Goal: Navigation & Orientation: Go to known website

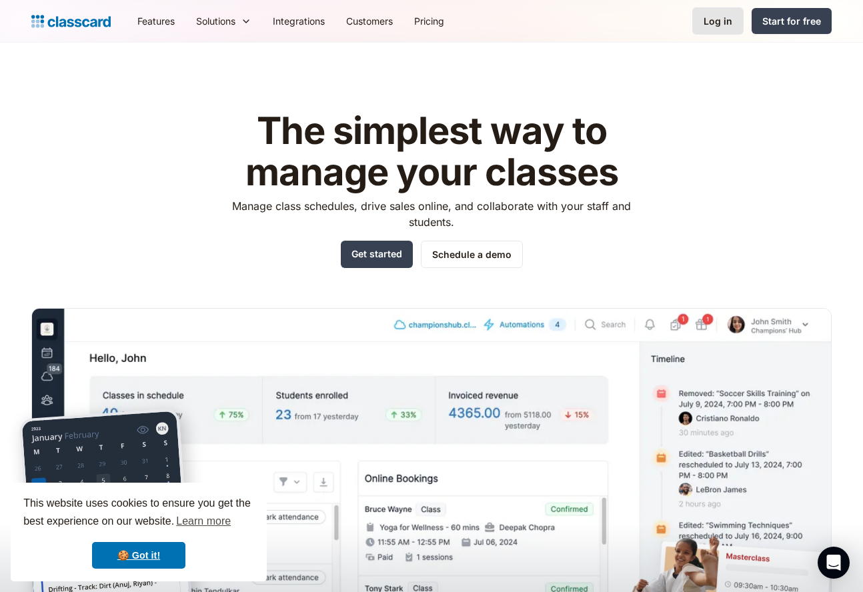
click at [724, 17] on div "Log in" at bounding box center [718, 21] width 29 height 14
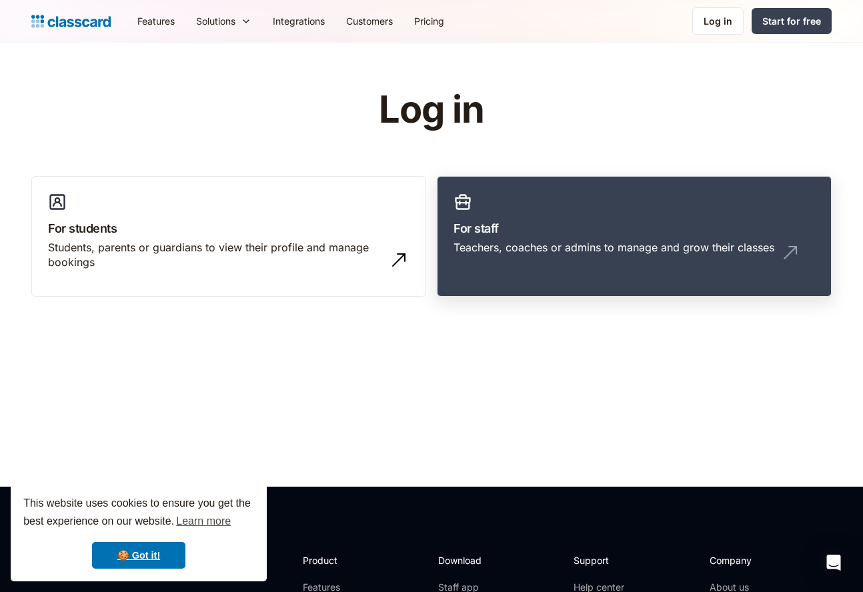
click at [498, 254] on div "Teachers, coaches or admins to manage and grow their classes" at bounding box center [614, 247] width 321 height 15
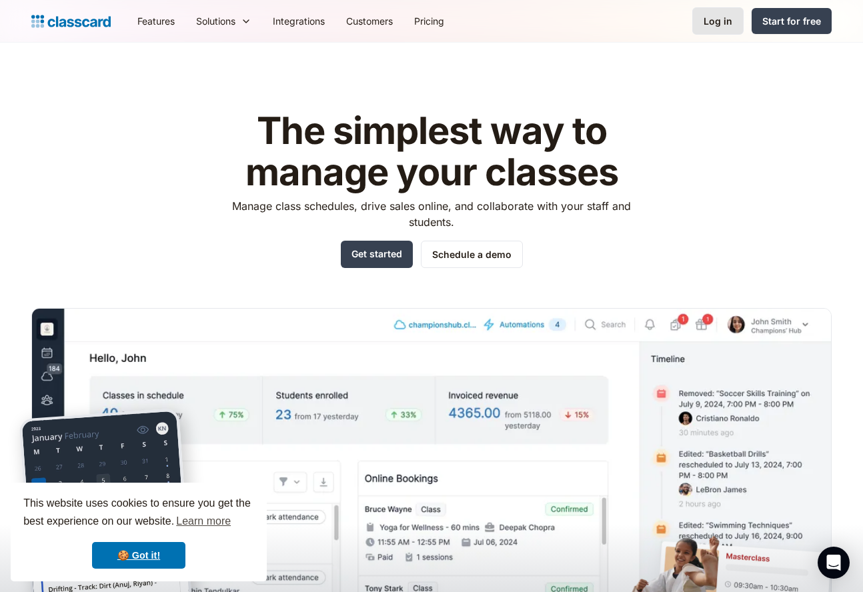
click at [709, 14] on div "Log in" at bounding box center [718, 21] width 29 height 14
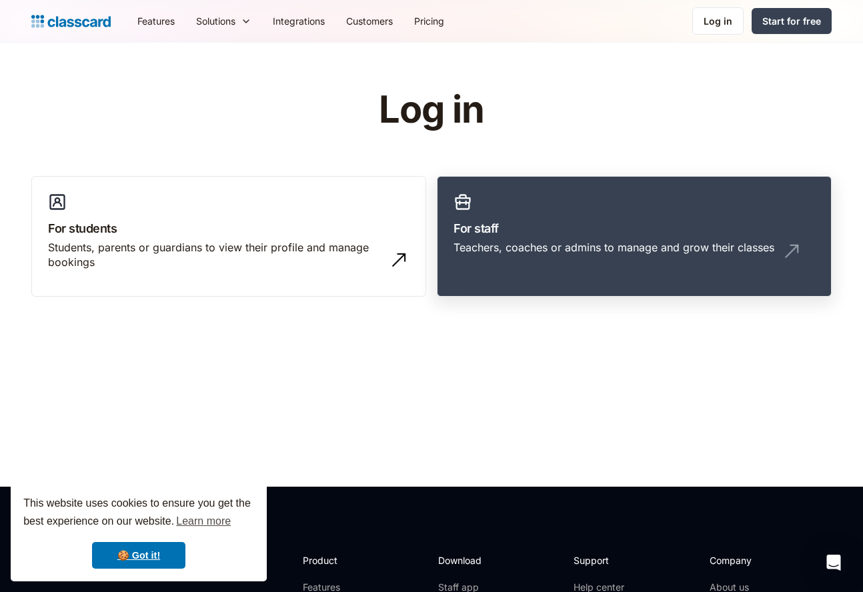
click at [502, 230] on h3 "For staff" at bounding box center [635, 229] width 362 height 18
